Goal: Find contact information: Find contact information

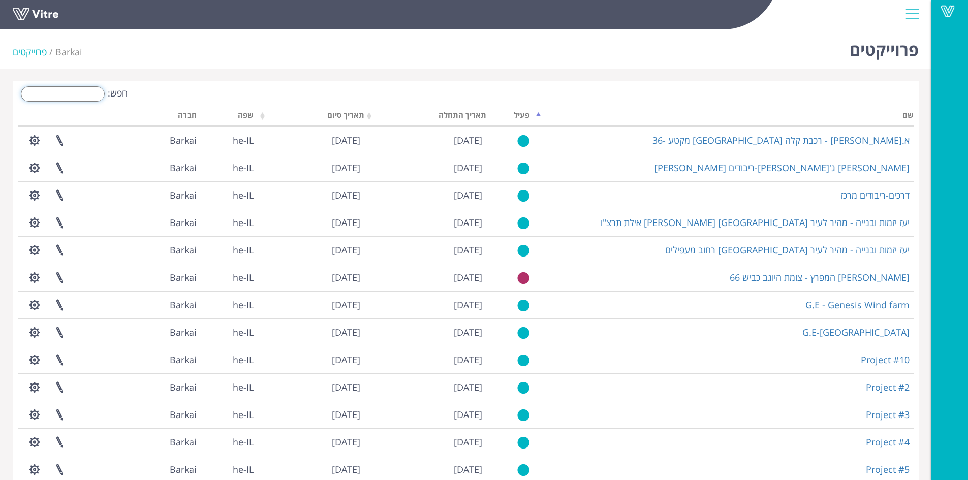
click at [83, 92] on input "חפש:" at bounding box center [63, 93] width 84 height 15
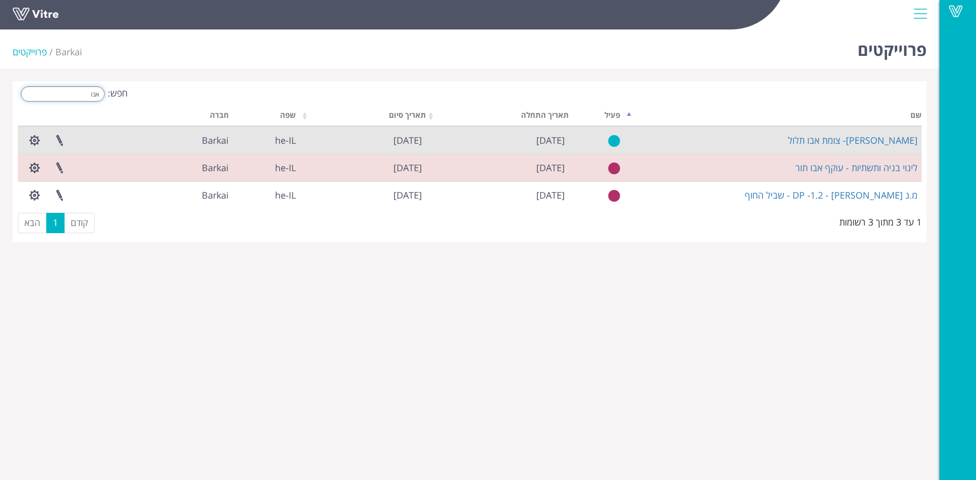
type input "אבו"
click at [860, 148] on td "[PERSON_NAME]- צומת אבו תלול" at bounding box center [772, 140] width 297 height 27
click at [861, 142] on link "[PERSON_NAME]- צומת אבו תלול" at bounding box center [853, 140] width 130 height 12
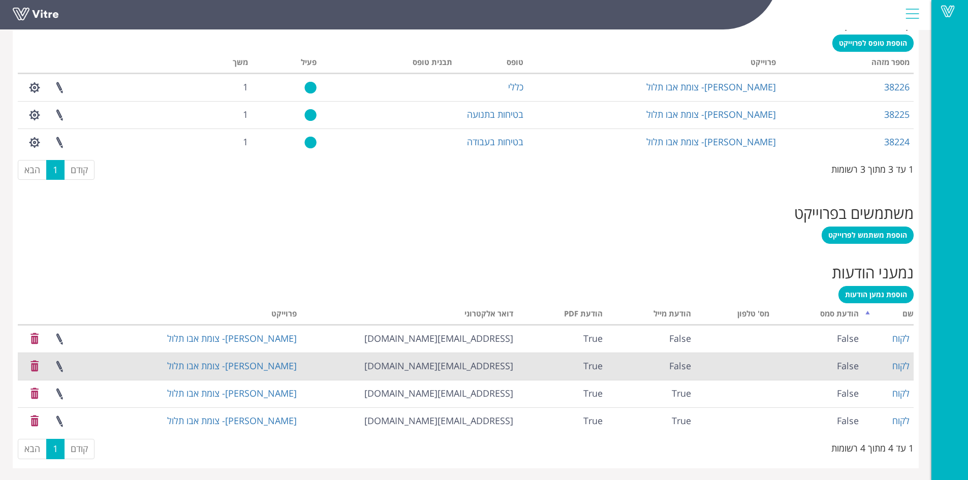
scroll to position [441, 0]
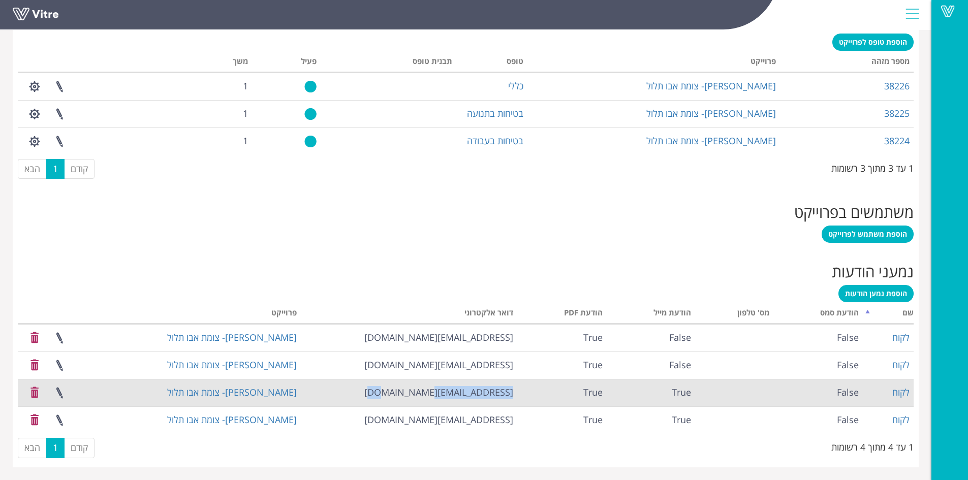
drag, startPoint x: 415, startPoint y: 390, endPoint x: 516, endPoint y: 388, distance: 101.2
click at [516, 388] on td "doronm86@gmail.com" at bounding box center [409, 392] width 217 height 27
copy td "doronm86@gmail.com"
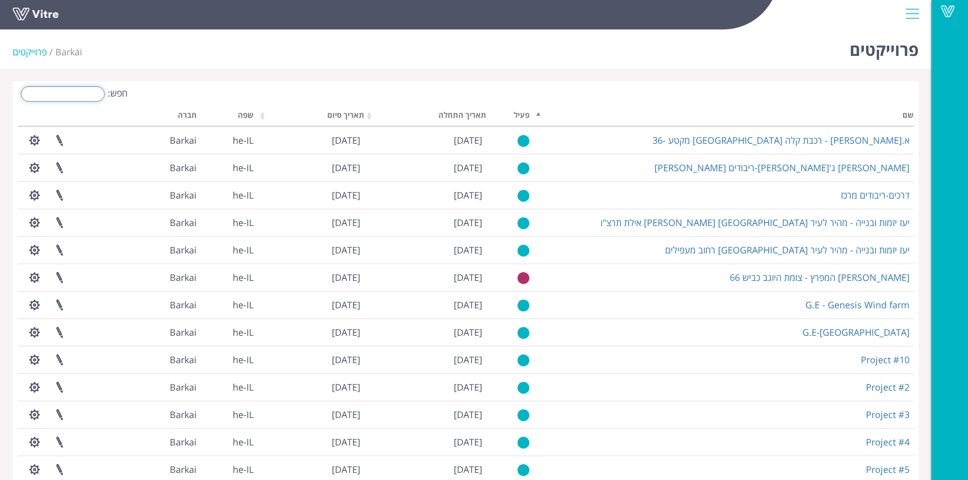
click at [89, 95] on input "חפש:" at bounding box center [63, 93] width 84 height 15
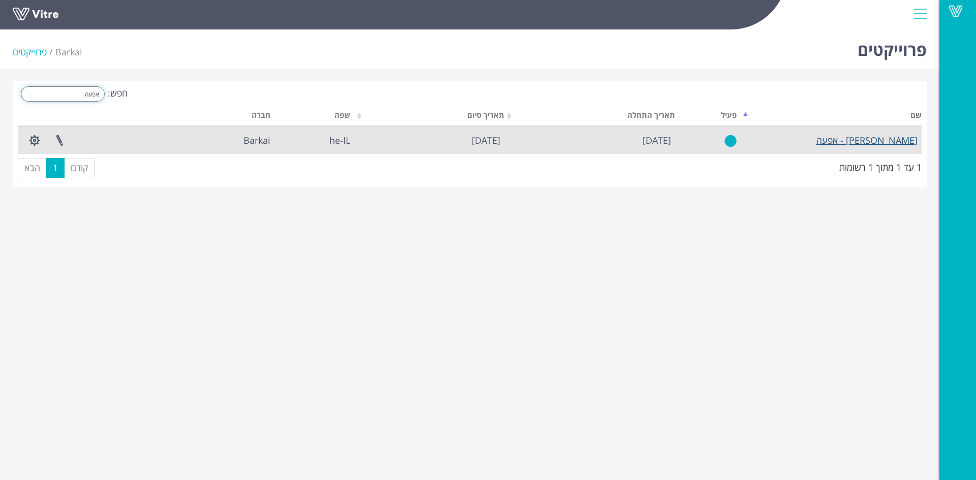
type input "אפעה"
click at [877, 143] on link "סמי נופי - אפעה" at bounding box center [866, 140] width 101 height 12
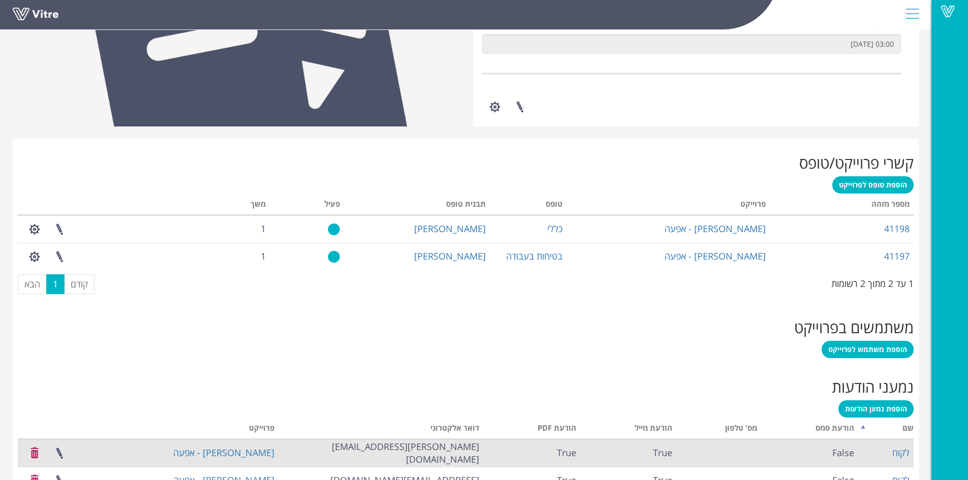
scroll to position [358, 0]
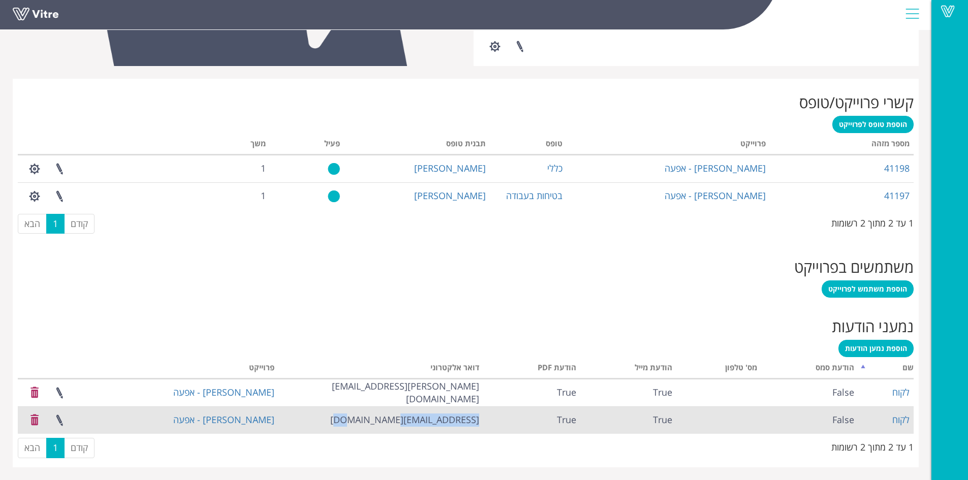
drag, startPoint x: 387, startPoint y: 420, endPoint x: 478, endPoint y: 418, distance: 90.5
click at [478, 418] on td "[EMAIL_ADDRESS][DOMAIN_NAME]" at bounding box center [381, 420] width 205 height 27
copy td "[EMAIL_ADDRESS][DOMAIN_NAME]"
